Goal: Transaction & Acquisition: Purchase product/service

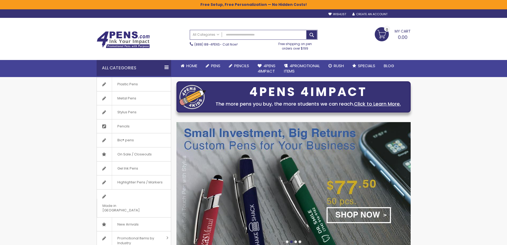
click at [399, 14] on div "Sign In" at bounding box center [402, 15] width 18 height 4
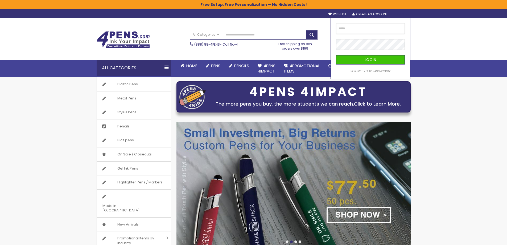
click at [378, 25] on input "email" at bounding box center [370, 28] width 69 height 11
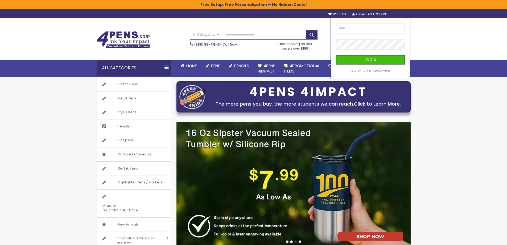
type input "**********"
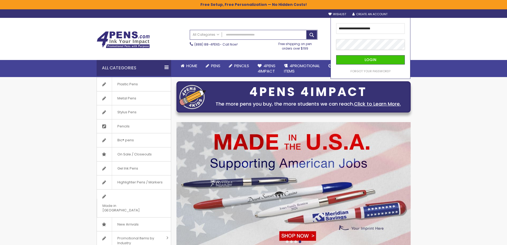
click at [336, 55] on button "Login" at bounding box center [370, 59] width 69 height 9
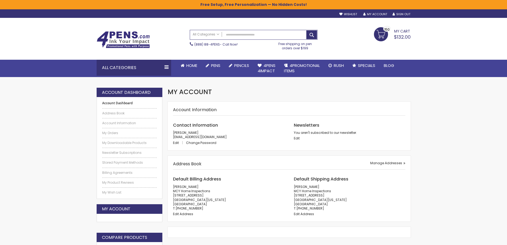
click at [385, 34] on link "My Cart $132.00 150 150 items" at bounding box center [392, 33] width 37 height 13
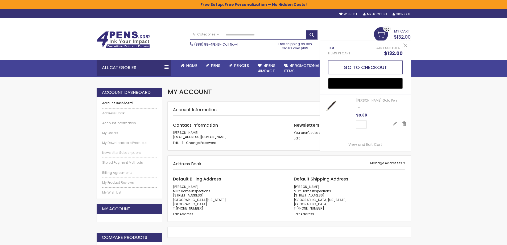
click at [390, 69] on button "Go to Checkout" at bounding box center [365, 67] width 75 height 14
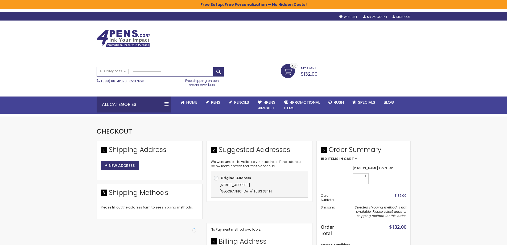
select select "*"
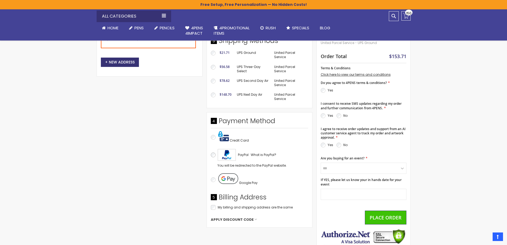
scroll to position [169, 0]
click at [244, 220] on span "Apply Discount Code" at bounding box center [232, 219] width 43 height 5
click at [187, 219] on div "Shipping Address Maite Batista MCY Home Inspections 12293 Old Country Road Sout…" at bounding box center [207, 107] width 220 height 281
click at [221, 229] on input "Enter discount code" at bounding box center [238, 229] width 55 height 11
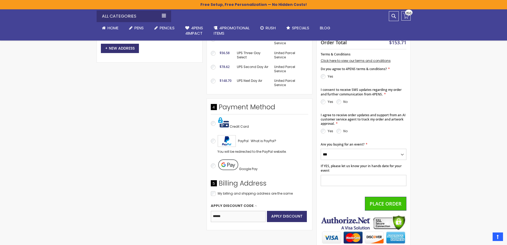
scroll to position [186, 0]
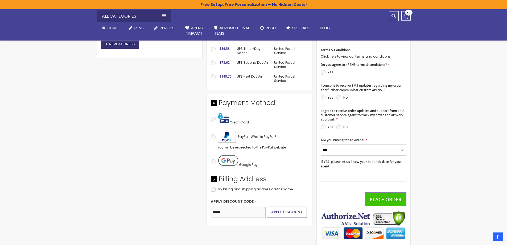
type input "******"
click at [286, 213] on span "Apply Discount" at bounding box center [286, 211] width 31 height 5
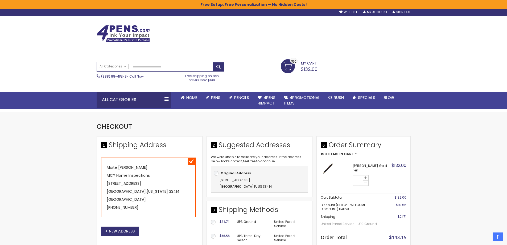
scroll to position [0, 0]
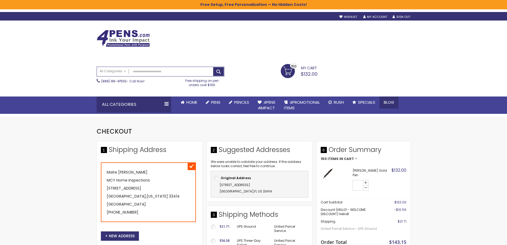
click at [390, 104] on span "Blog" at bounding box center [389, 102] width 10 height 6
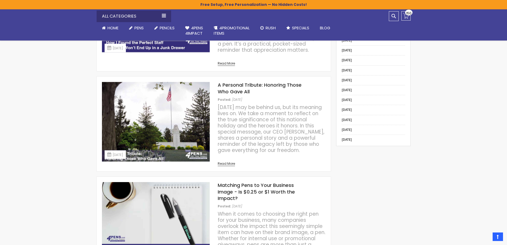
scroll to position [515, 0]
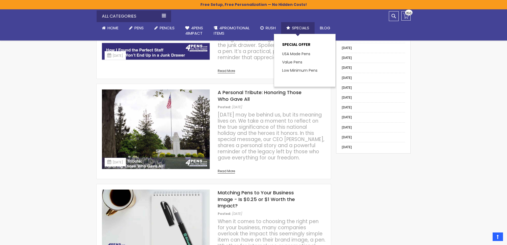
click at [301, 27] on span "Specials" at bounding box center [300, 28] width 17 height 6
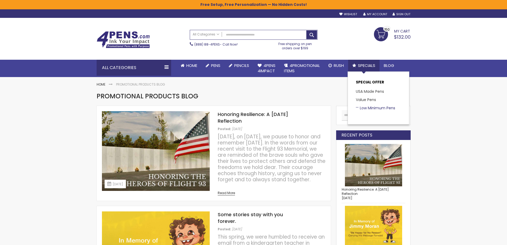
click at [379, 109] on link "Low Minimum Pens" at bounding box center [375, 107] width 39 height 5
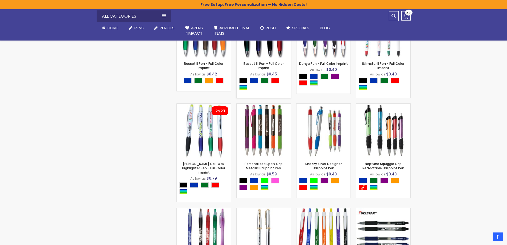
scroll to position [1003, 0]
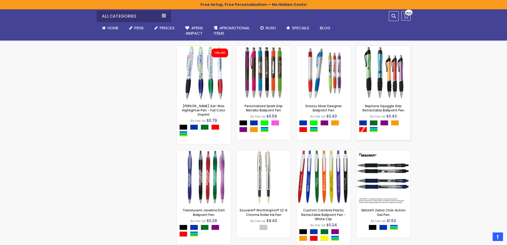
click at [391, 82] on img at bounding box center [383, 73] width 54 height 54
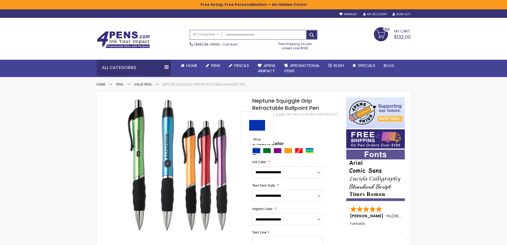
click at [259, 149] on div "Blue" at bounding box center [256, 150] width 8 height 5
type input "****"
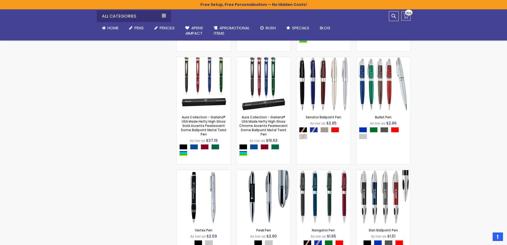
scroll to position [639, 0]
